Goal: Task Accomplishment & Management: Use online tool/utility

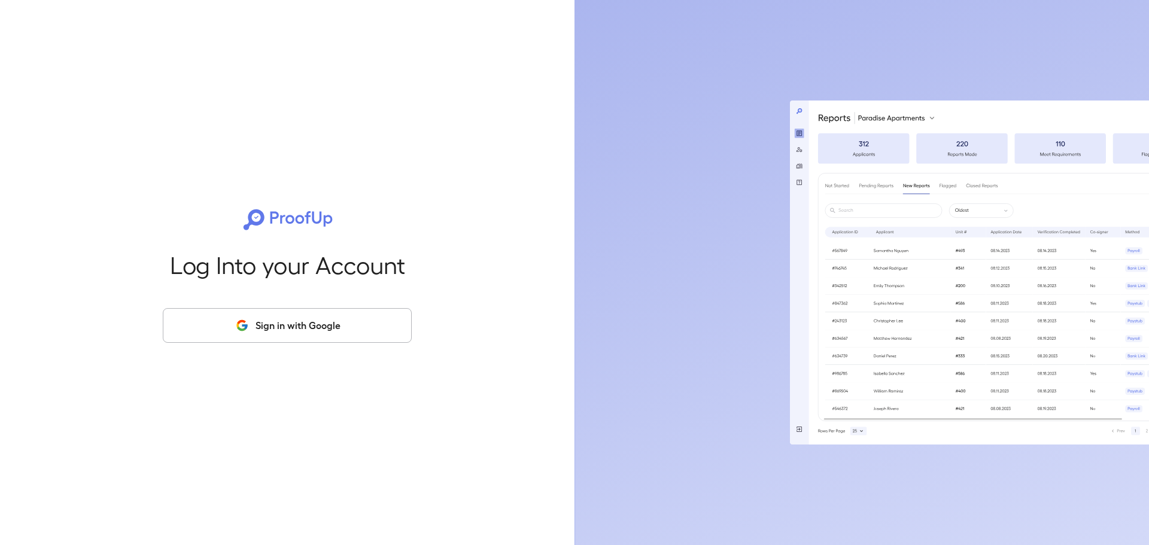
click at [279, 326] on button "Sign in with Google" at bounding box center [287, 325] width 249 height 35
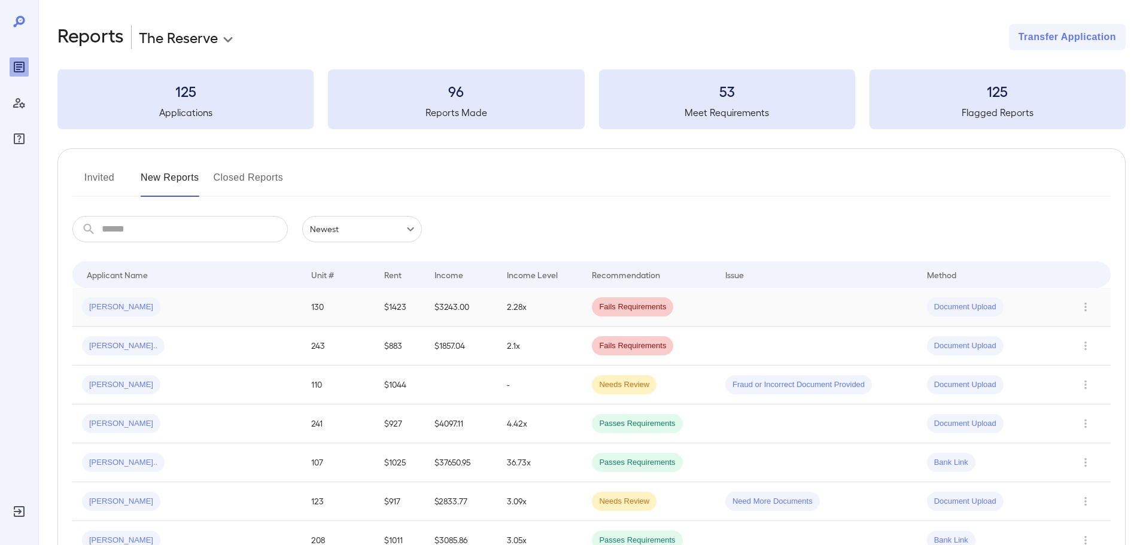
click at [200, 304] on div "[PERSON_NAME]" at bounding box center [187, 307] width 210 height 19
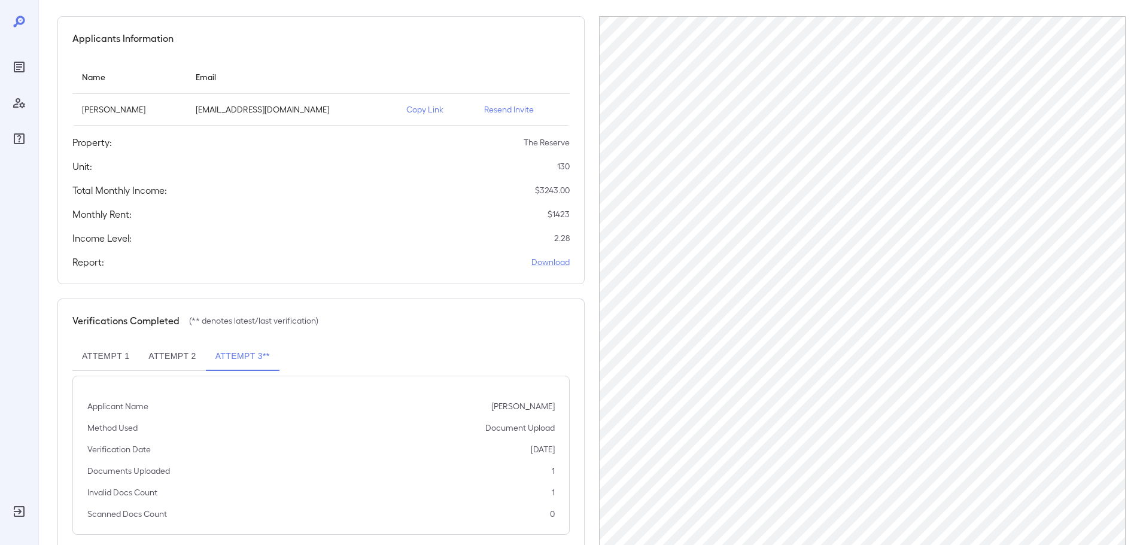
scroll to position [120, 0]
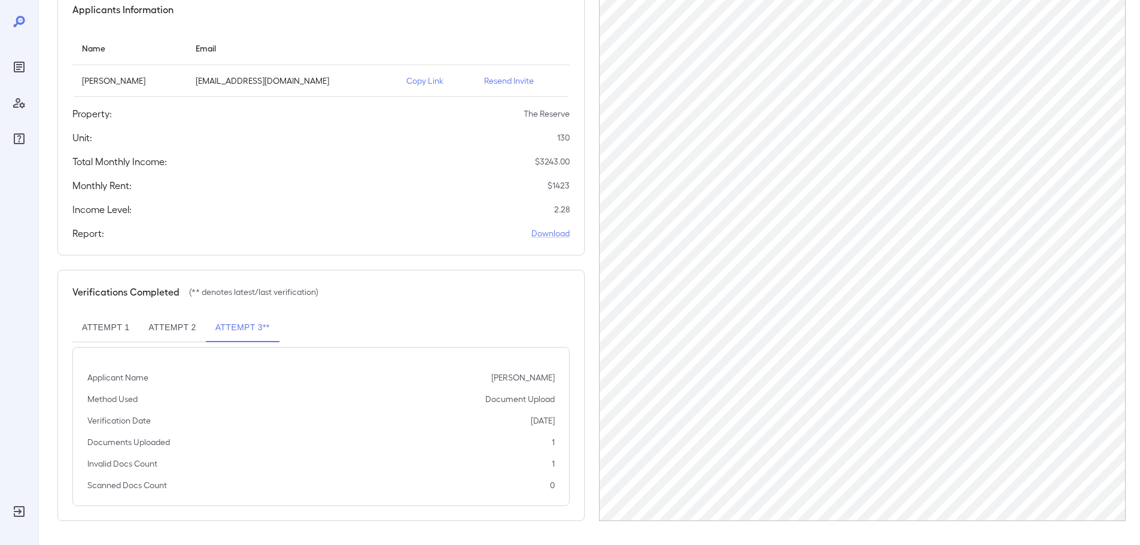
click at [127, 321] on button "Attempt 1" at bounding box center [105, 328] width 66 height 29
click at [200, 326] on button "Attempt 2" at bounding box center [172, 328] width 66 height 29
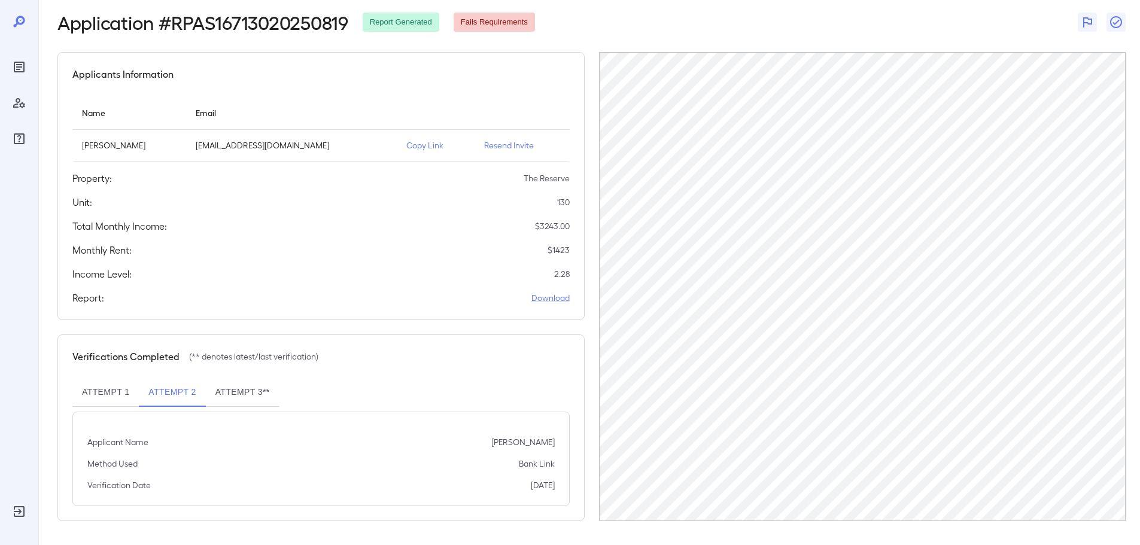
scroll to position [56, 0]
click at [264, 389] on button "Attempt 3**" at bounding box center [243, 392] width 74 height 29
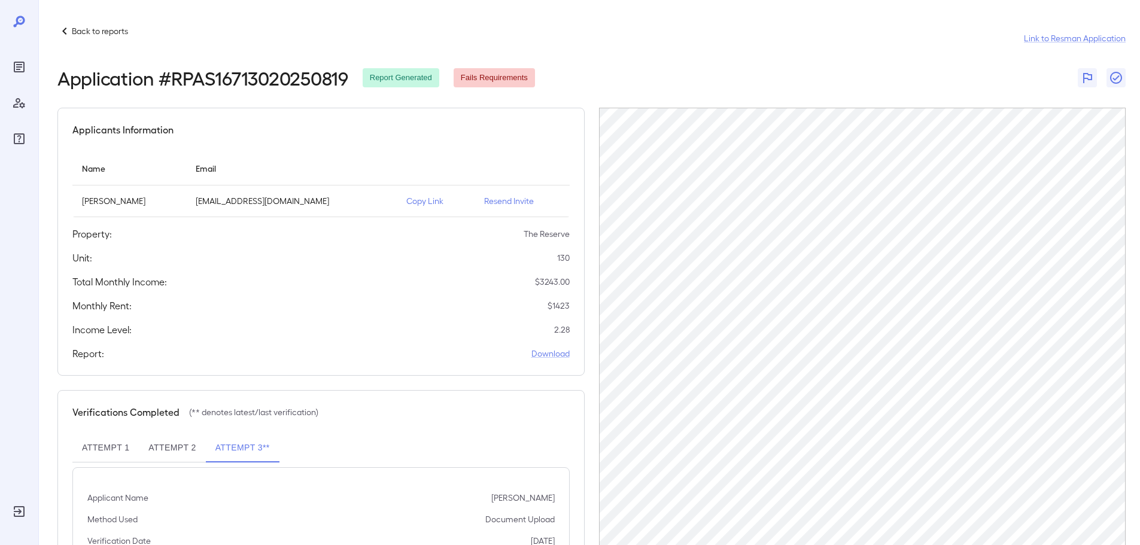
click at [109, 27] on p "Back to reports" at bounding box center [100, 31] width 56 height 12
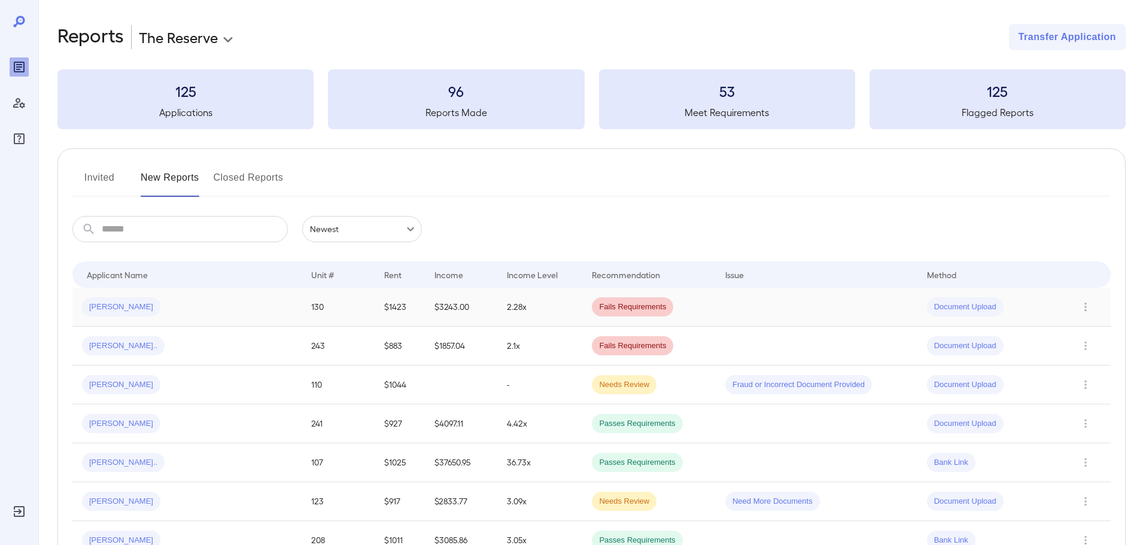
click at [131, 300] on div "[PERSON_NAME]" at bounding box center [187, 307] width 210 height 19
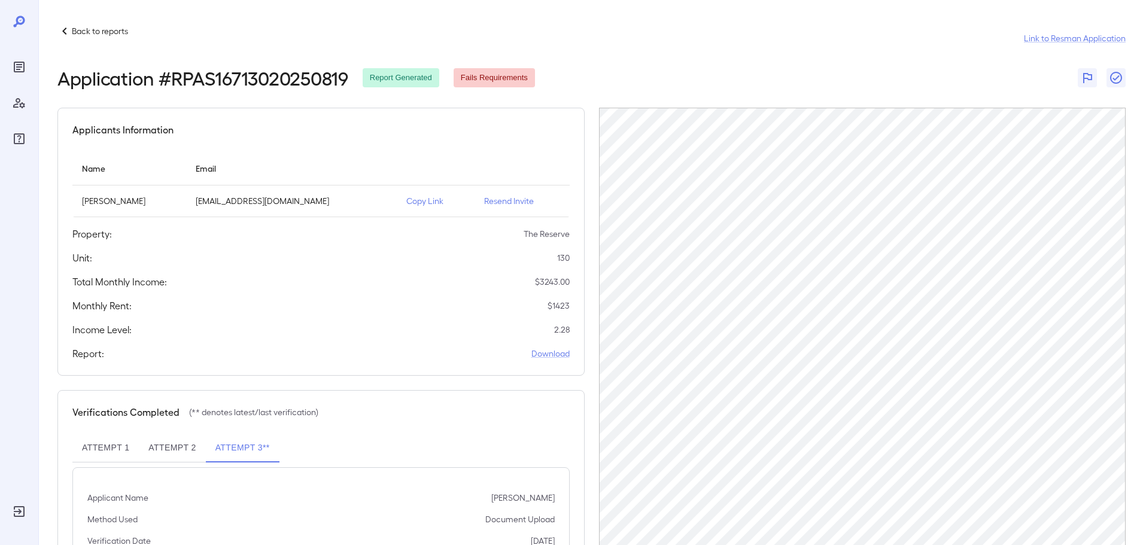
click at [169, 457] on button "Attempt 2" at bounding box center [172, 448] width 66 height 29
click at [105, 450] on button "Attempt 1" at bounding box center [105, 448] width 66 height 29
click at [224, 442] on button "Attempt 3**" at bounding box center [243, 448] width 74 height 29
click at [105, 26] on p "Back to reports" at bounding box center [100, 31] width 56 height 12
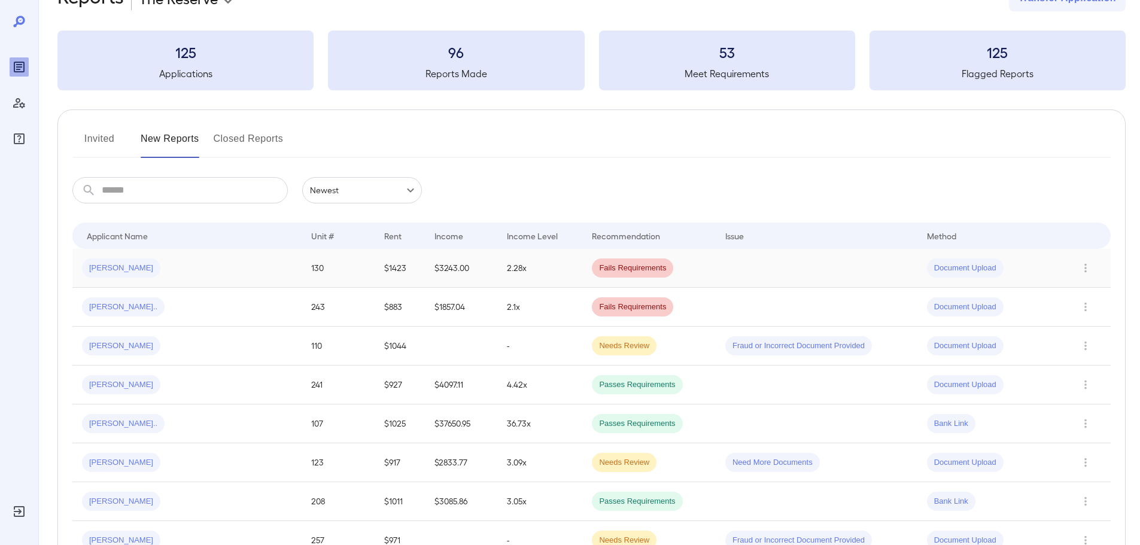
scroll to position [60, 0]
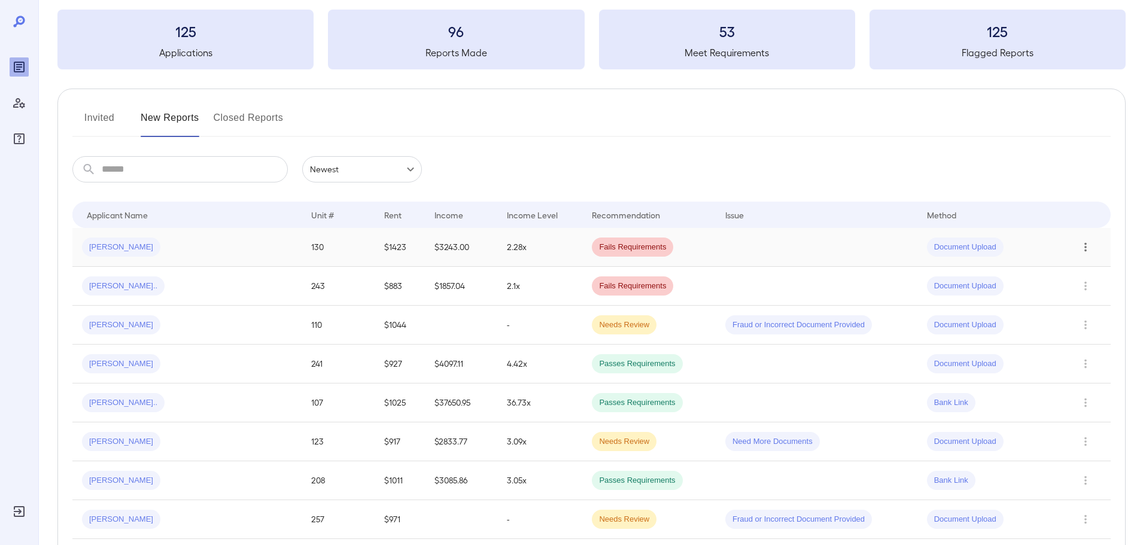
click at [1082, 253] on icon "Row Actions" at bounding box center [1085, 247] width 13 height 14
click at [705, 144] on div at bounding box center [570, 272] width 1140 height 545
click at [110, 242] on span "[PERSON_NAME]" at bounding box center [121, 247] width 78 height 11
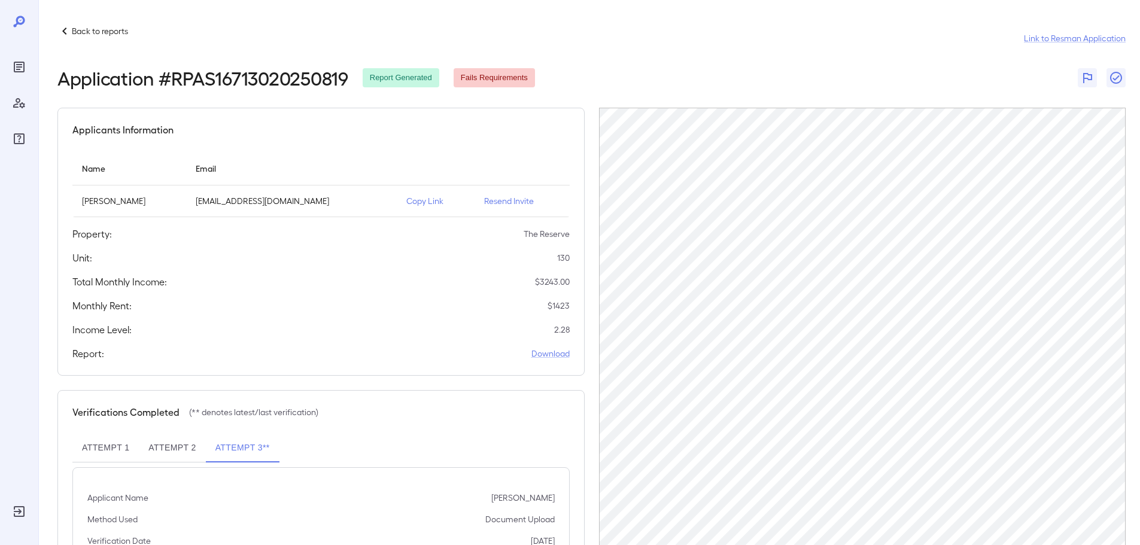
click at [93, 31] on p "Back to reports" at bounding box center [100, 31] width 56 height 12
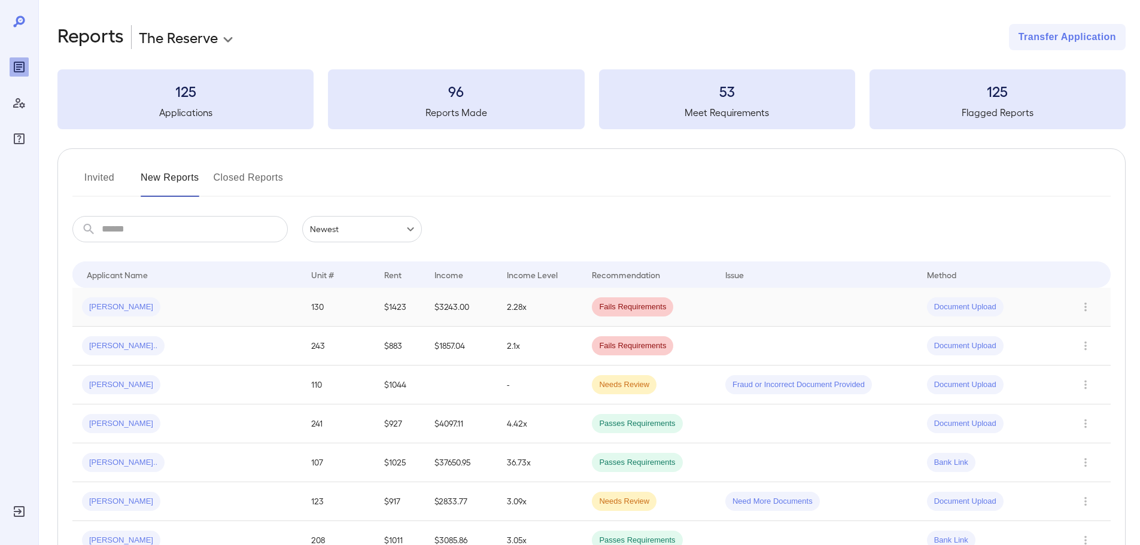
click at [139, 318] on td "[PERSON_NAME]" at bounding box center [186, 307] width 229 height 39
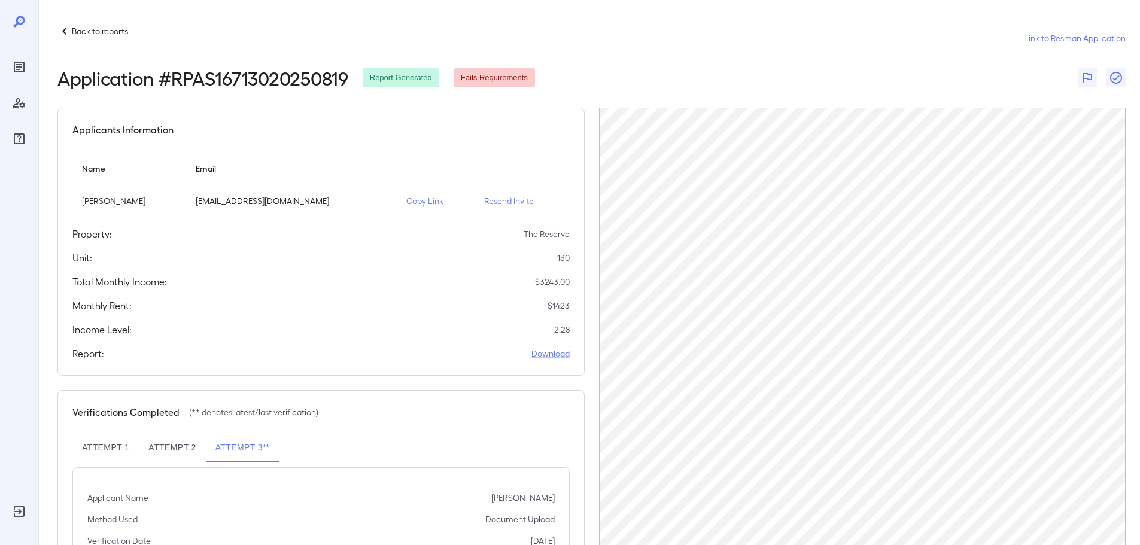
click at [406, 204] on p "Copy Link" at bounding box center [435, 201] width 59 height 12
